Goal: Check status

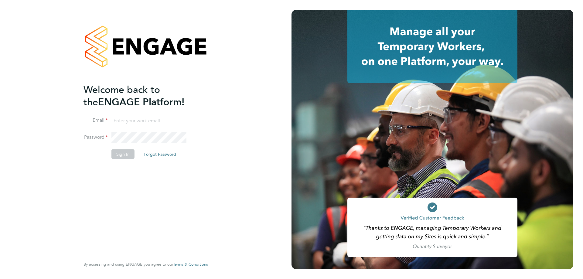
type input "cnuttall@fr-group.co.uk"
click at [120, 152] on button "Sign In" at bounding box center [123, 154] width 23 height 10
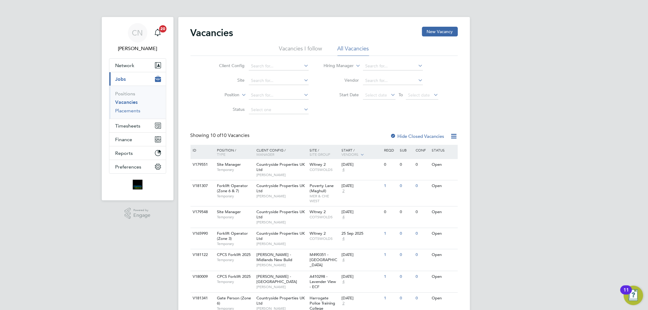
click at [124, 108] on link "Placements" at bounding box center [127, 111] width 25 height 6
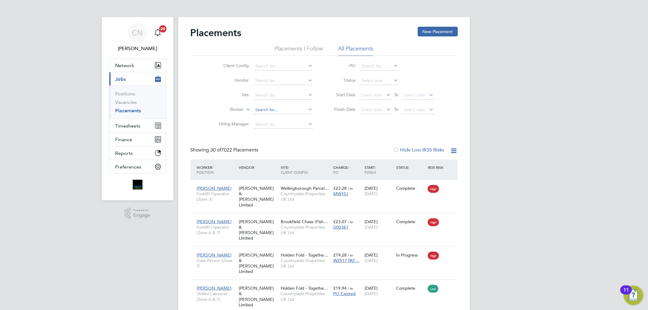
click at [262, 108] on input at bounding box center [283, 110] width 60 height 9
click at [280, 120] on li "Danbr ick [PERSON_NAME]" at bounding box center [283, 118] width 60 height 8
type input "[PERSON_NAME]"
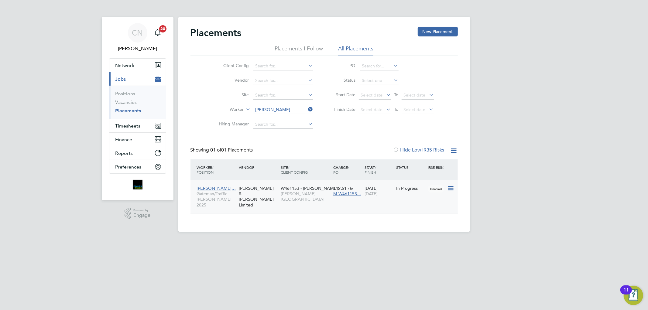
click at [206, 189] on span "[PERSON_NAME]…" at bounding box center [216, 188] width 39 height 5
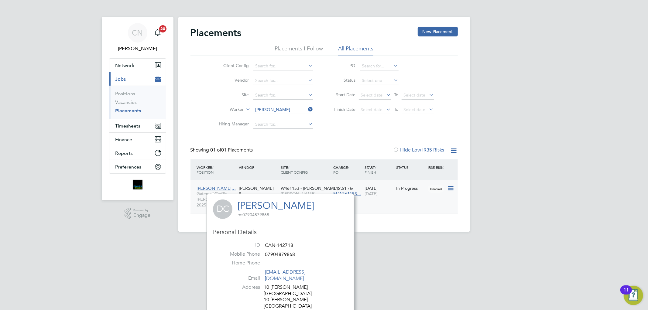
click at [403, 191] on div "In Progress" at bounding box center [411, 189] width 32 height 12
